Goal: Use online tool/utility: Utilize a website feature to perform a specific function

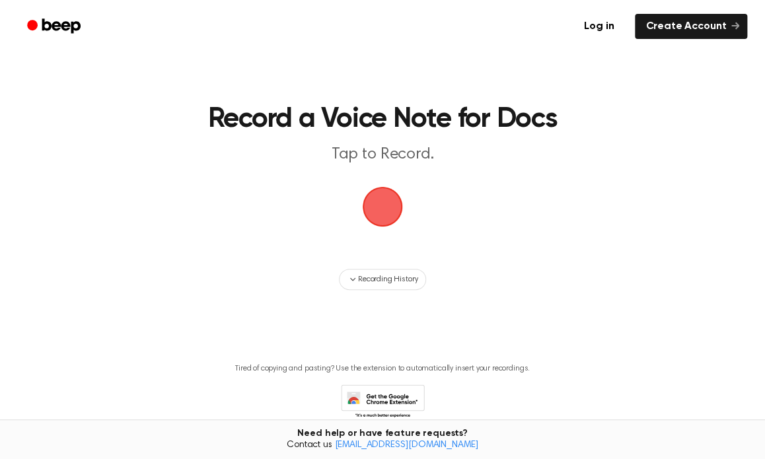
click at [390, 215] on span "button" at bounding box center [382, 206] width 37 height 37
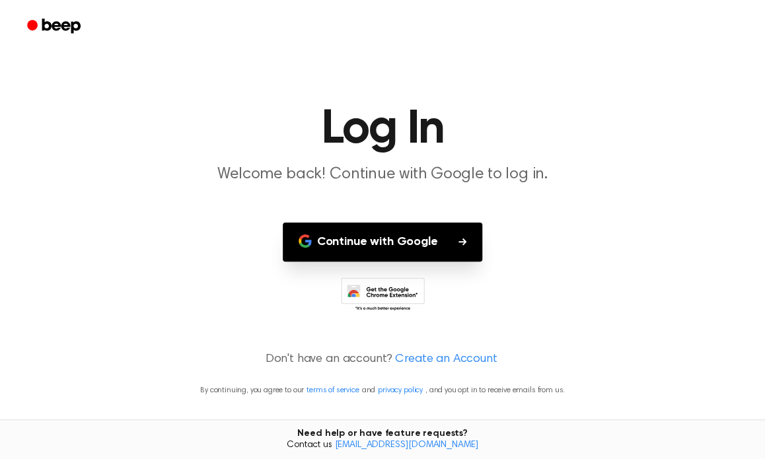
click at [397, 242] on button "Continue with Google" at bounding box center [383, 241] width 200 height 39
click at [159, 275] on main "Log In Welcome back! Continue with Google to log in. Continue with Google Don't…" at bounding box center [382, 229] width 765 height 459
click at [452, 238] on button "Continue with Google" at bounding box center [383, 241] width 200 height 39
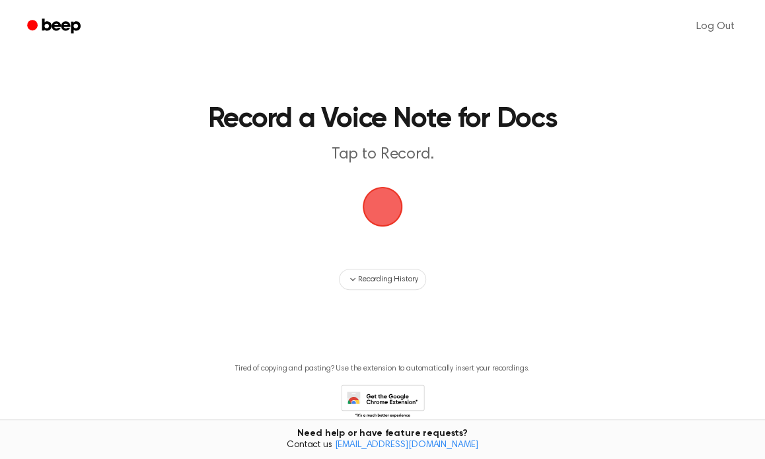
click at [379, 201] on span "button" at bounding box center [382, 206] width 37 height 37
click at [244, 157] on p "Tap to Record." at bounding box center [382, 155] width 479 height 22
click at [395, 280] on span "Recording History" at bounding box center [387, 279] width 59 height 12
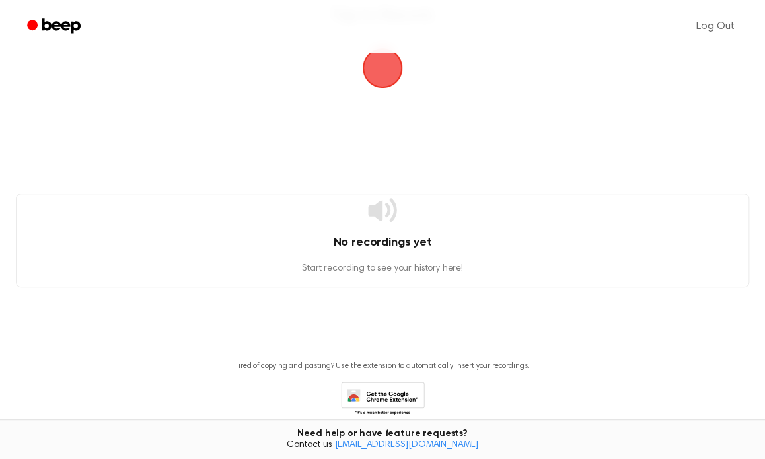
scroll to position [197, 0]
